Goal: Communication & Community: Answer question/provide support

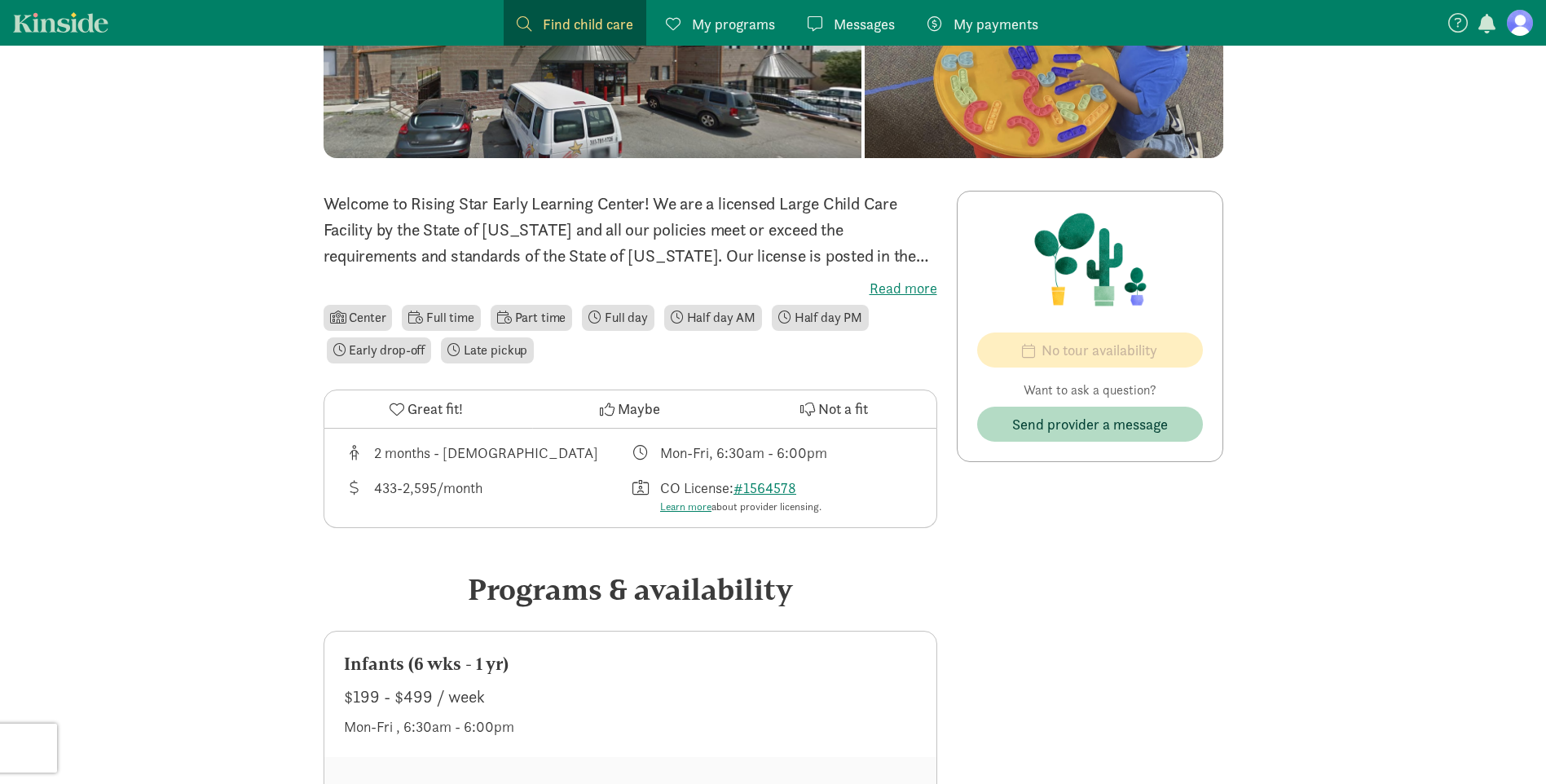
scroll to position [326, 0]
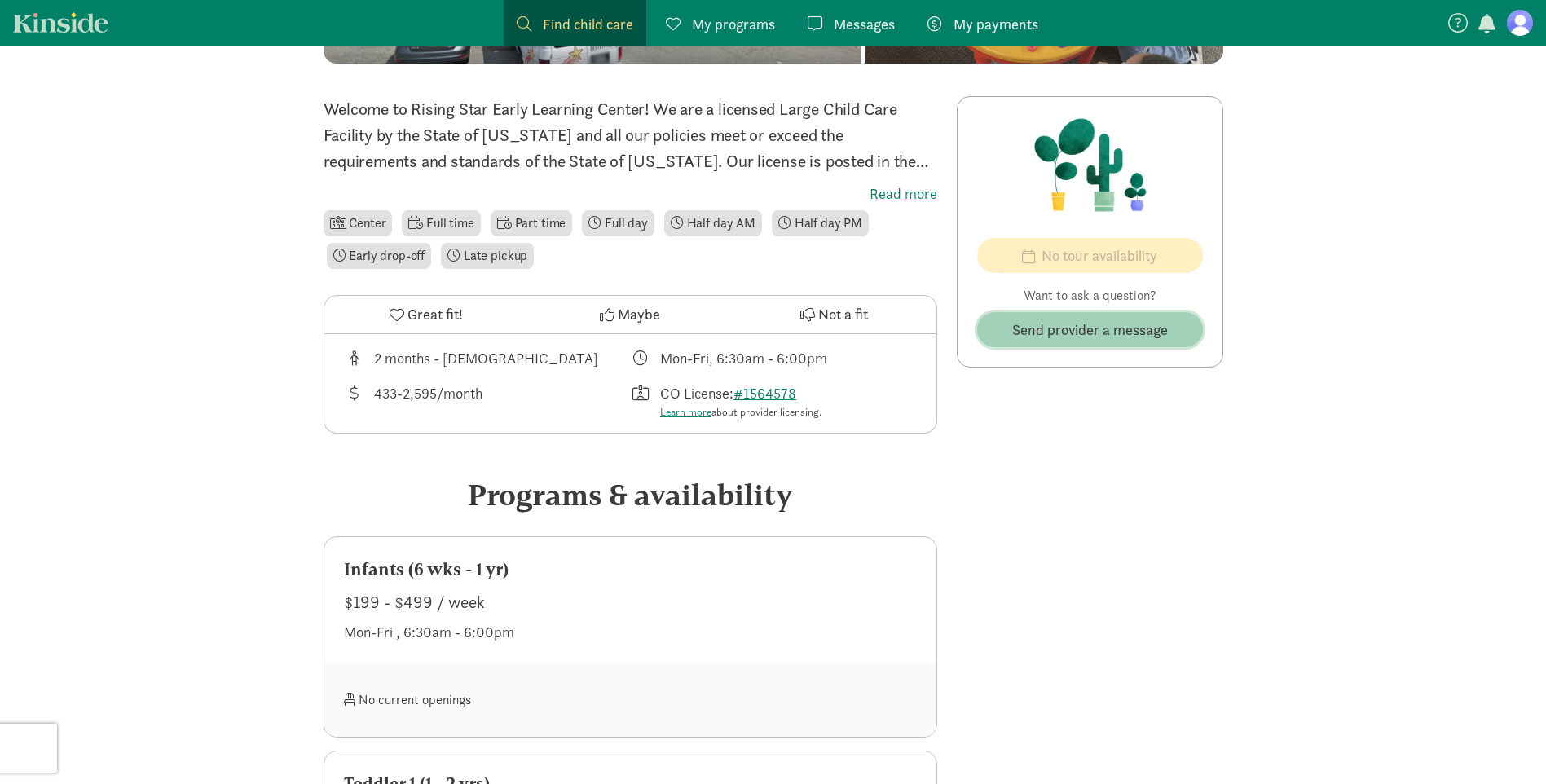
click at [1071, 337] on span "Send provider a message" at bounding box center [1090, 330] width 155 height 22
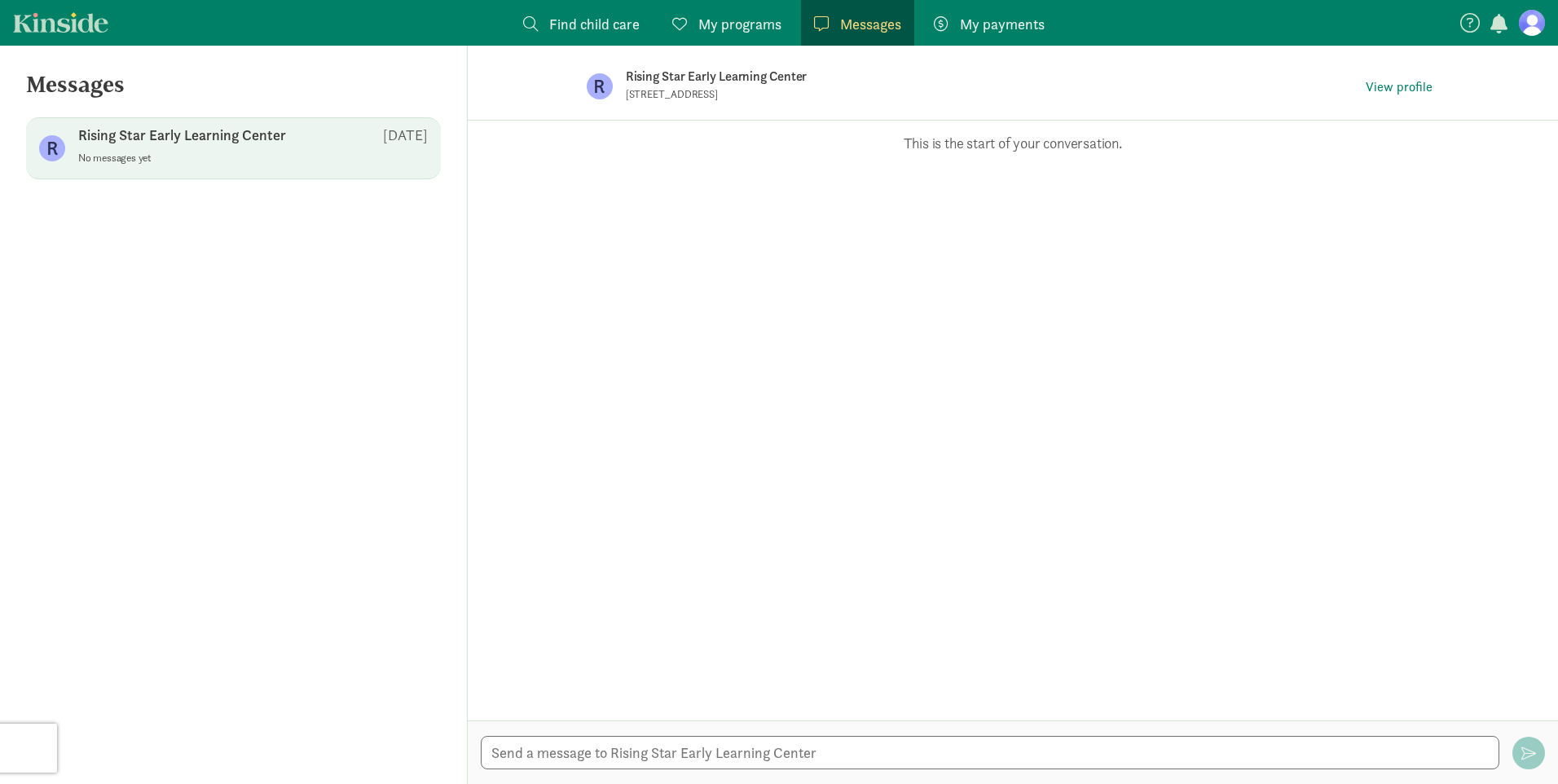
click at [700, 769] on div at bounding box center [1013, 751] width 1090 height 63
click at [703, 761] on textarea at bounding box center [990, 752] width 1018 height 33
paste textarea "Hello, I am following-up on an inquiry I sent on 8/1. I am just looking for inf…"
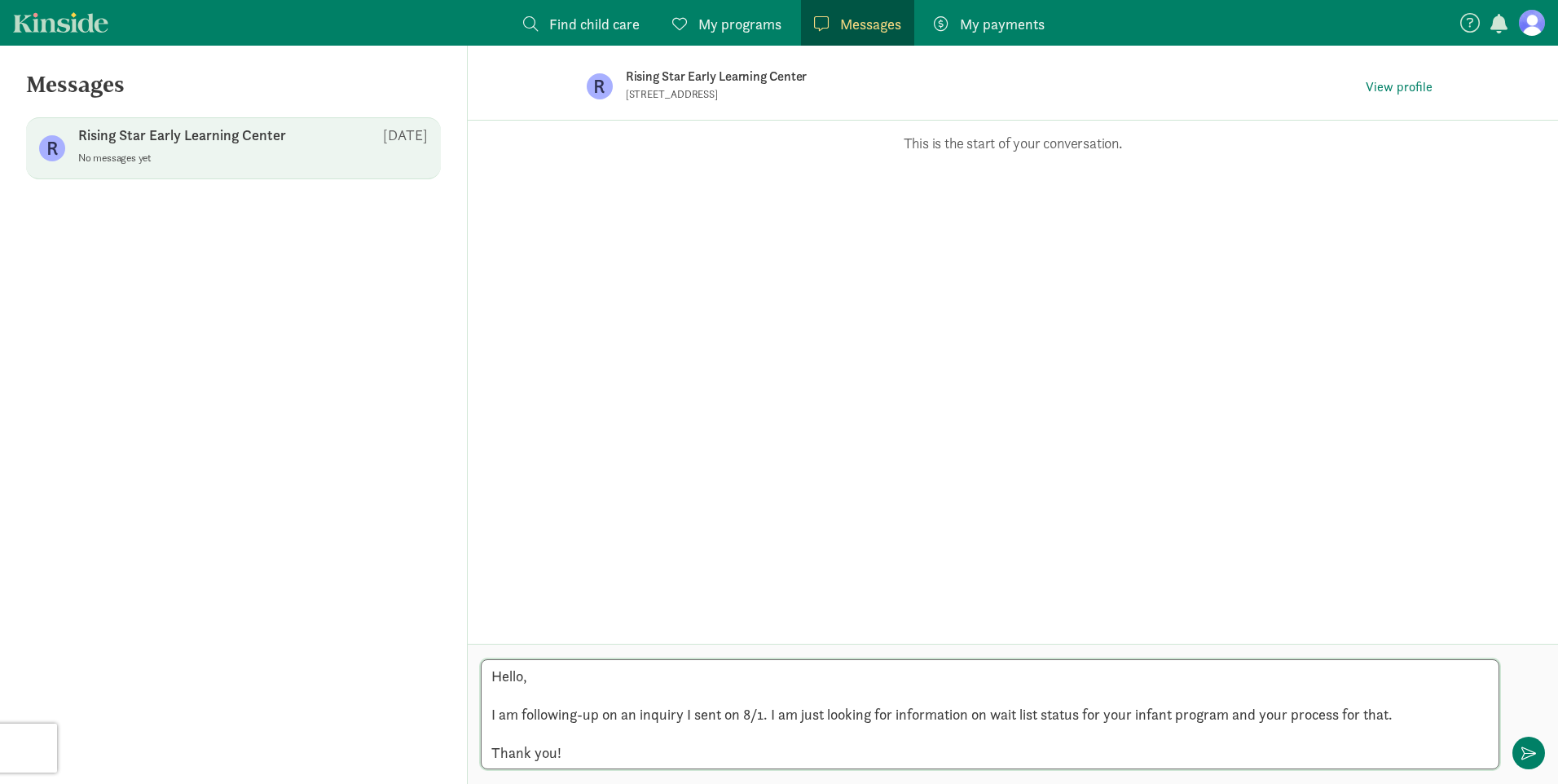
click at [766, 720] on textarea "Hello, I am following-up on an inquiry I sent on 8/1. I am just looking for inf…" at bounding box center [990, 714] width 1018 height 110
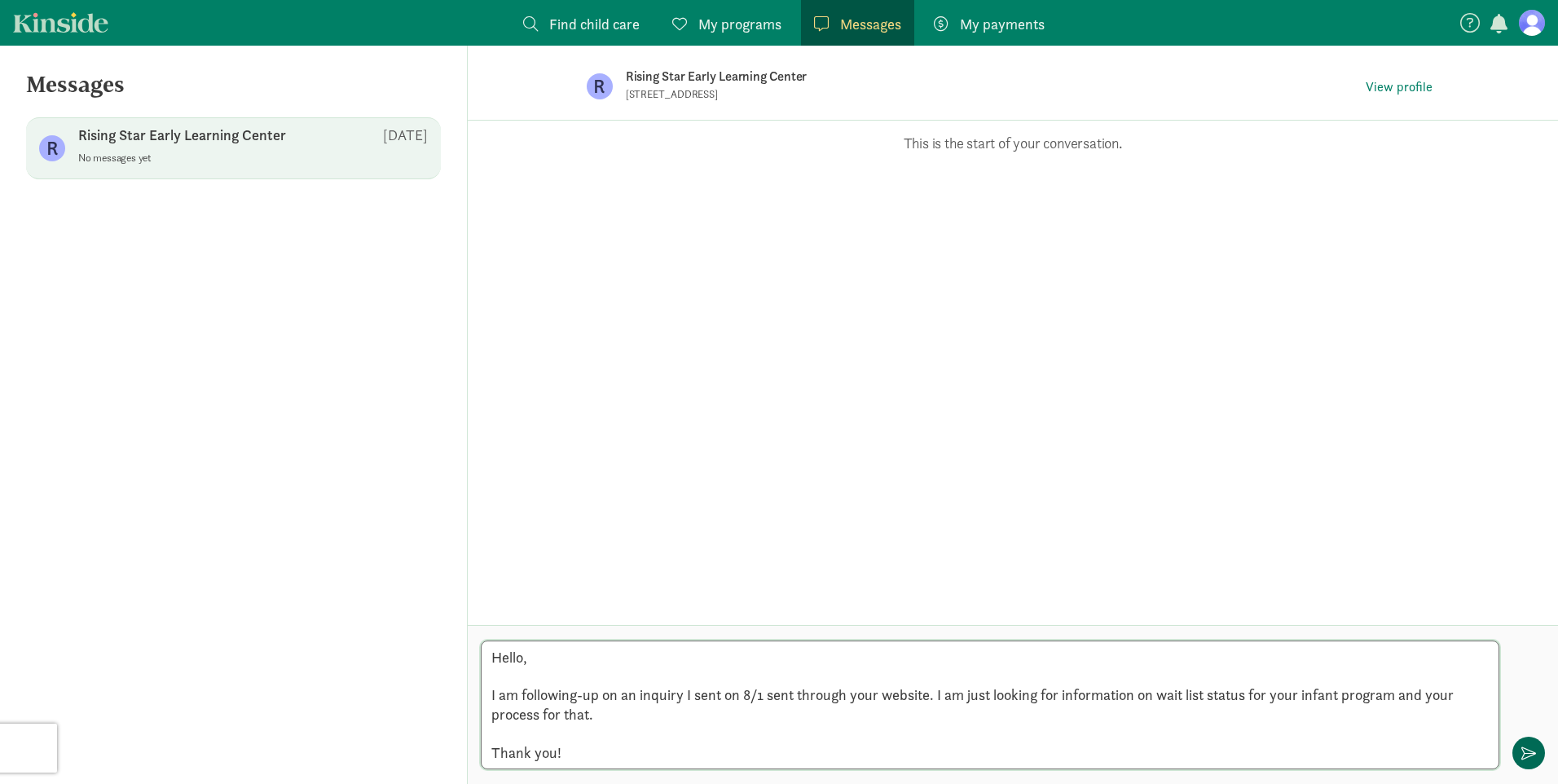
type textarea "Hello, I am following-up on an inquiry I sent on 8/1 sent through your website.…"
click at [1531, 745] on span "button" at bounding box center [1529, 753] width 15 height 15
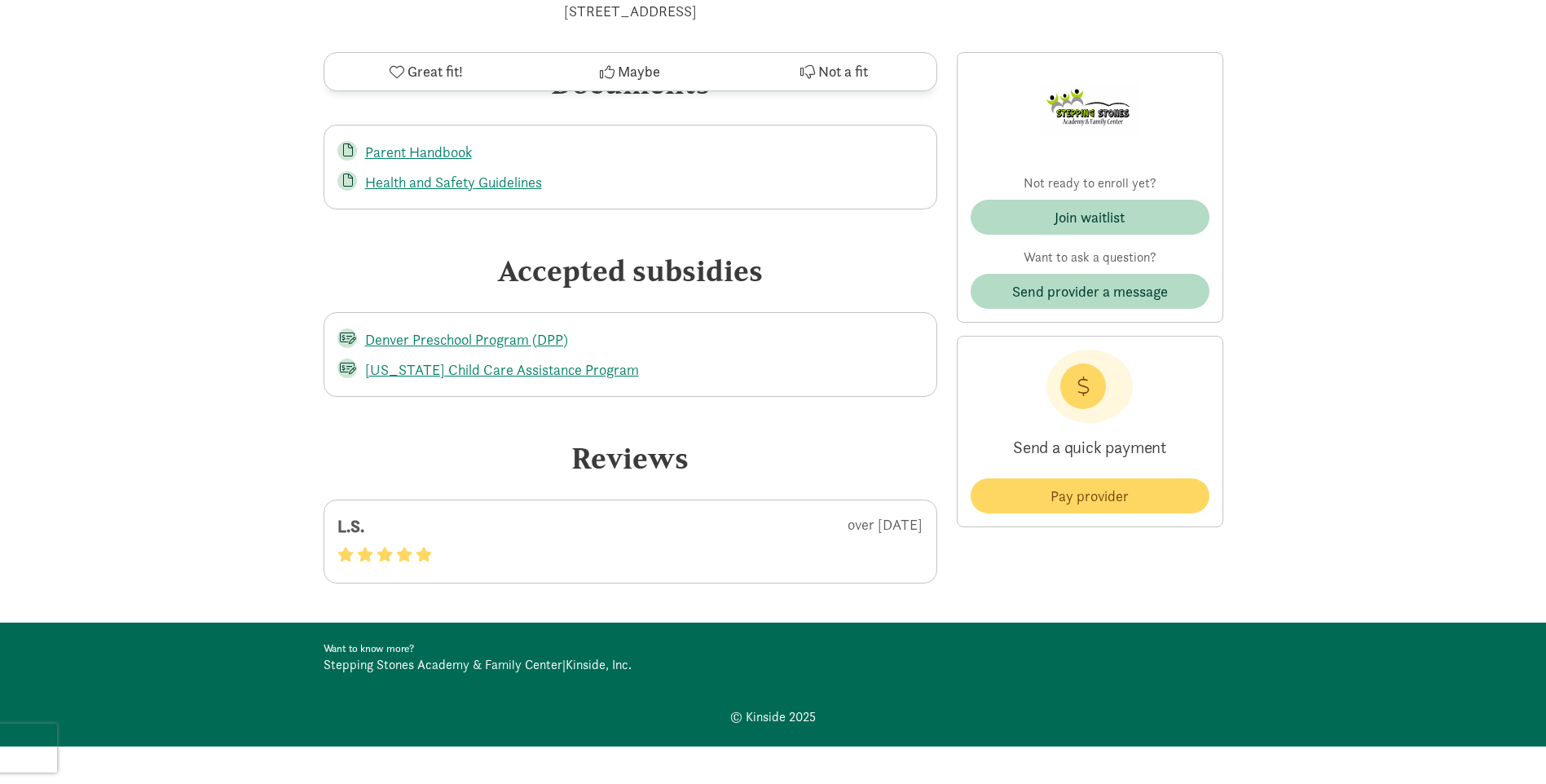
scroll to position [2105, 0]
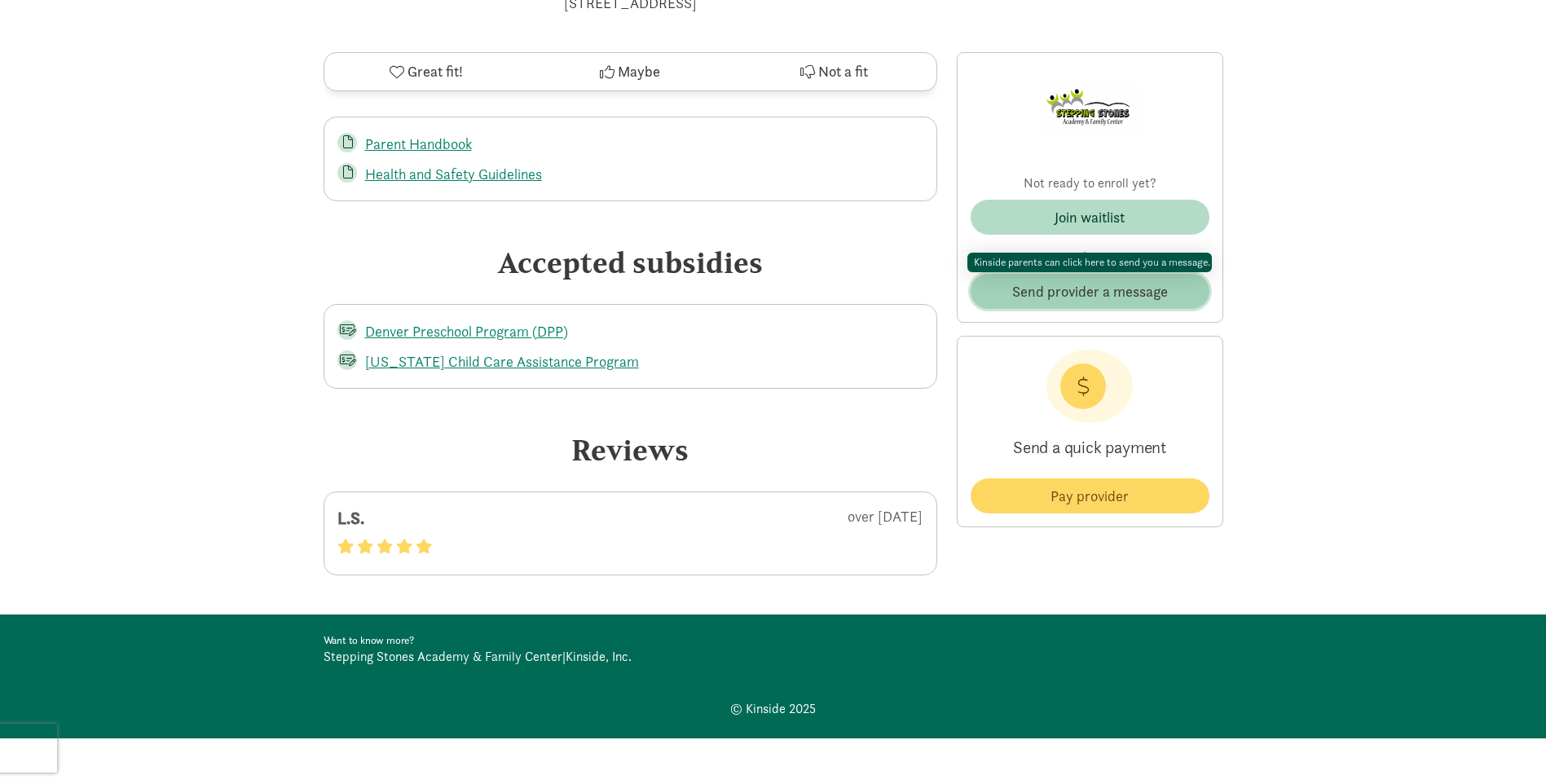
click at [993, 296] on span "Send provider a message" at bounding box center [1090, 291] width 212 height 22
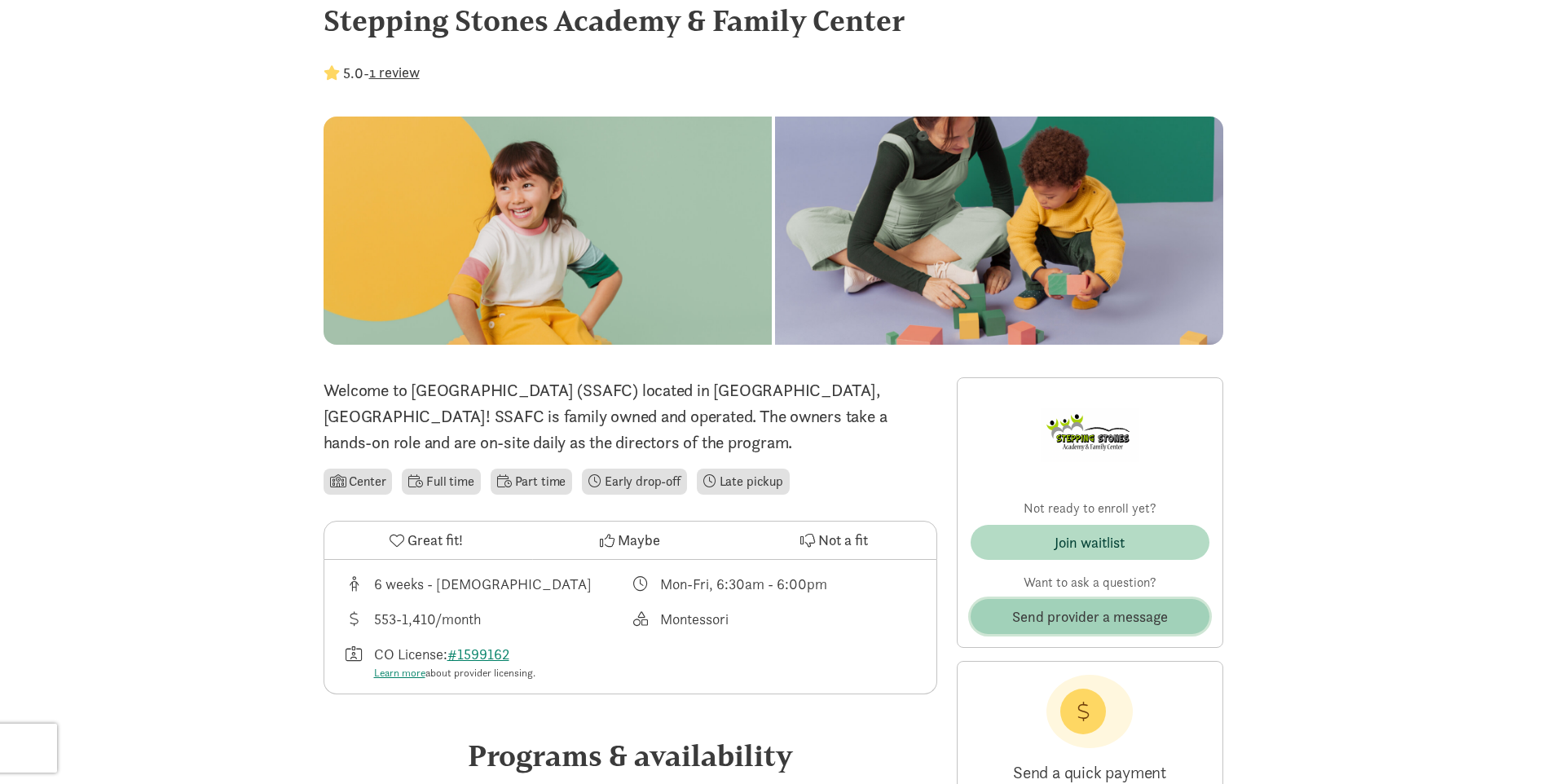
scroll to position [0, 0]
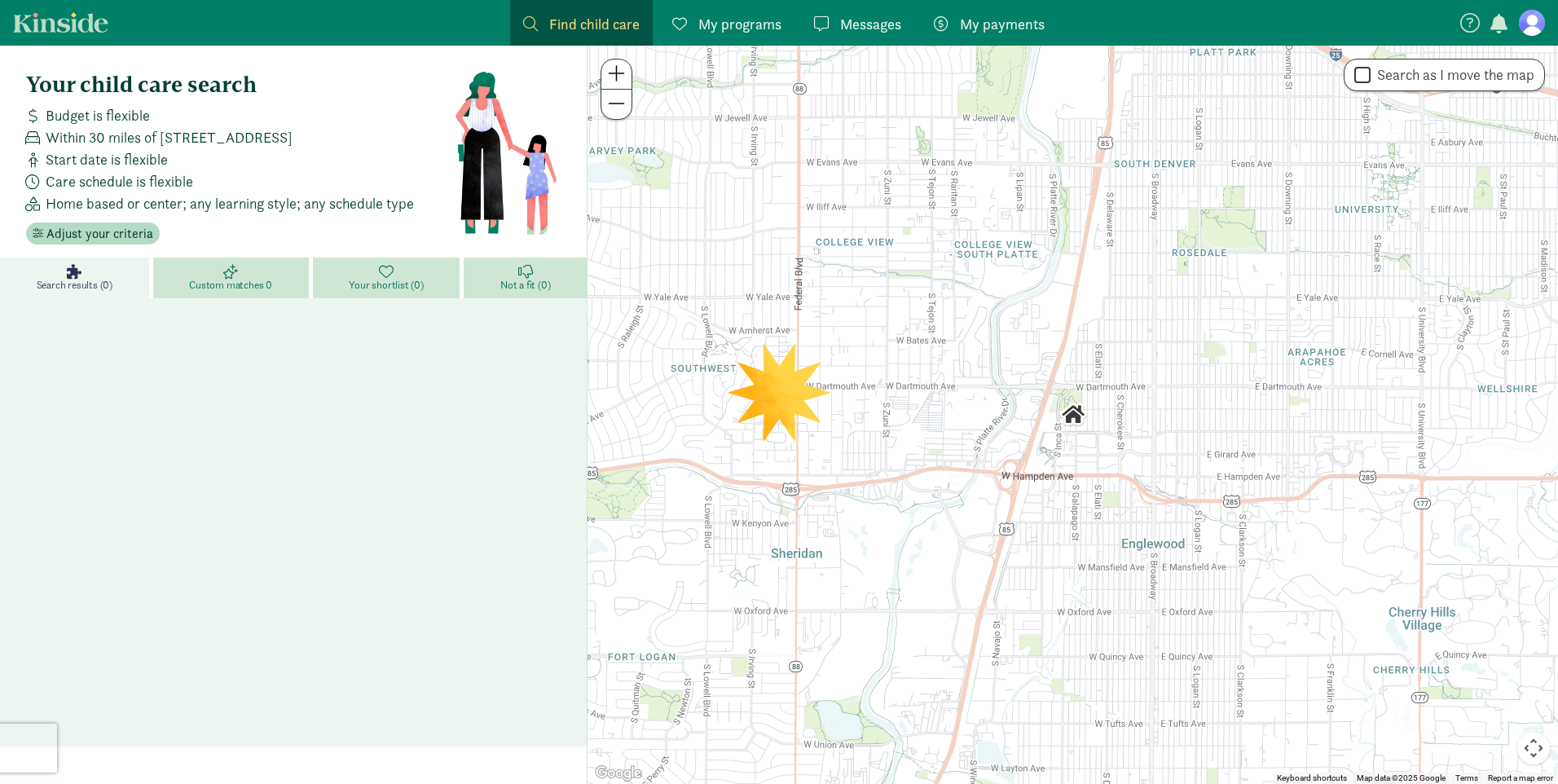
click at [1529, 30] on figure at bounding box center [1531, 23] width 26 height 26
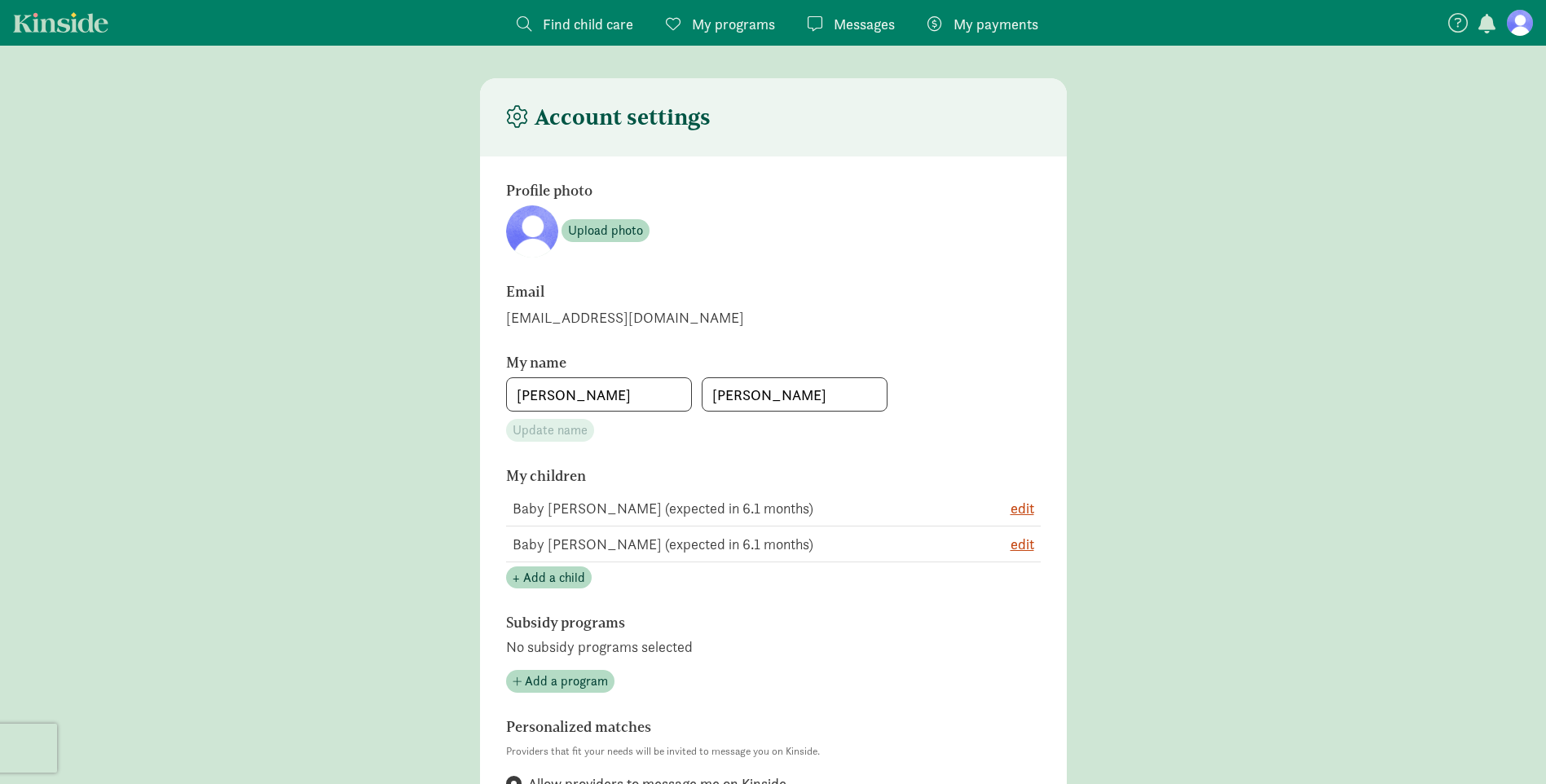
click at [736, 16] on span "My programs" at bounding box center [733, 24] width 83 height 22
